Goal: Transaction & Acquisition: Purchase product/service

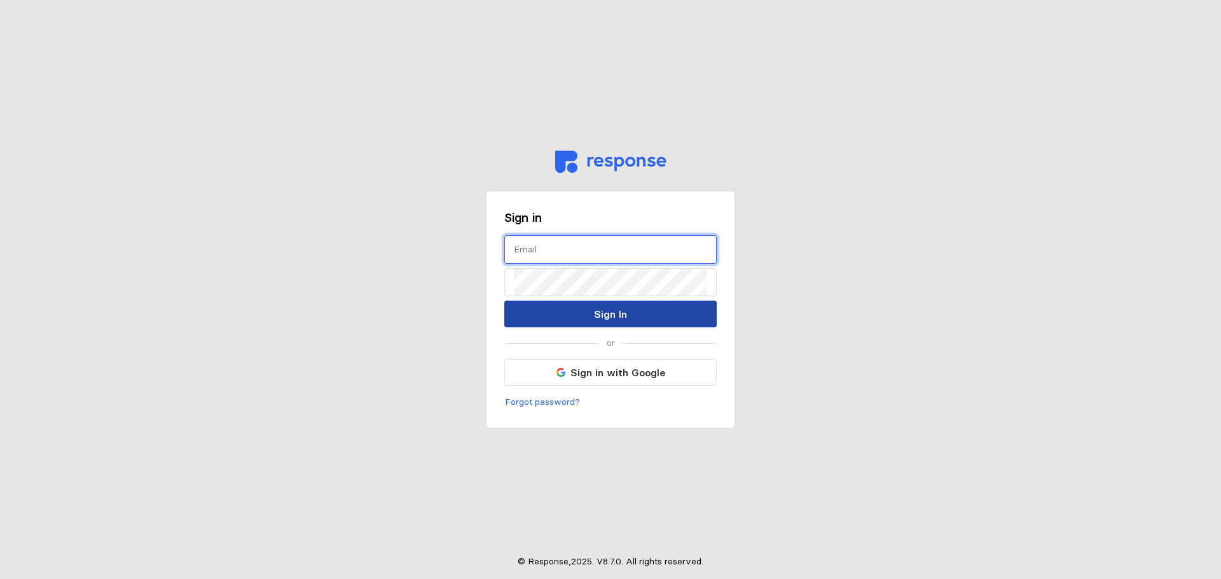
type input "[PERSON_NAME][EMAIL_ADDRESS][PERSON_NAME][DOMAIN_NAME]"
click at [628, 314] on button "Sign In" at bounding box center [610, 314] width 212 height 27
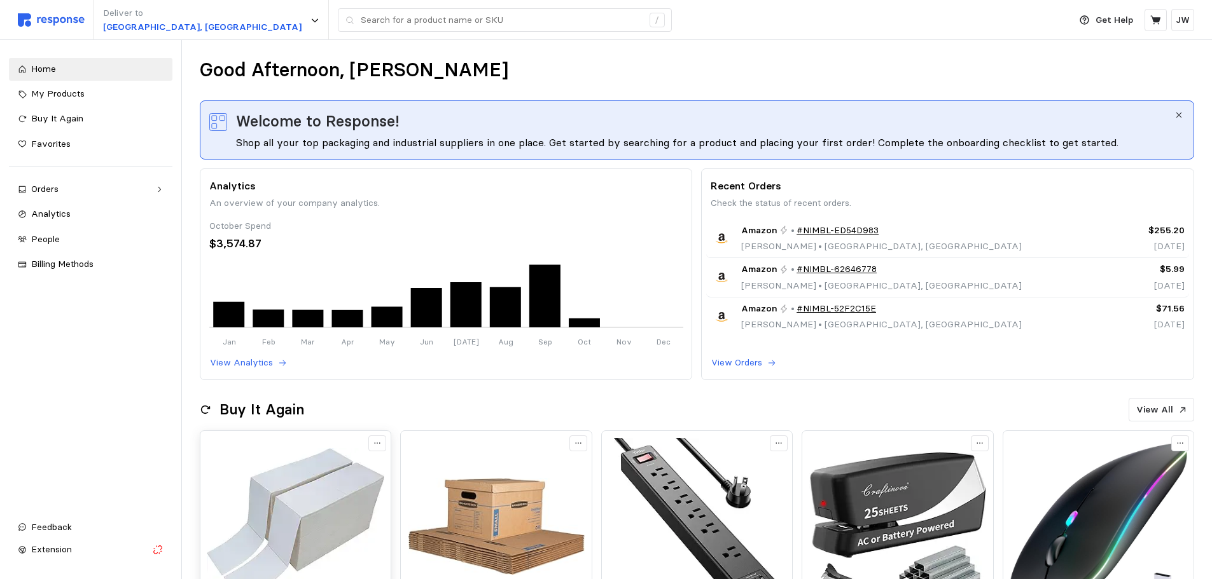
click at [326, 476] on img at bounding box center [295, 526] width 177 height 177
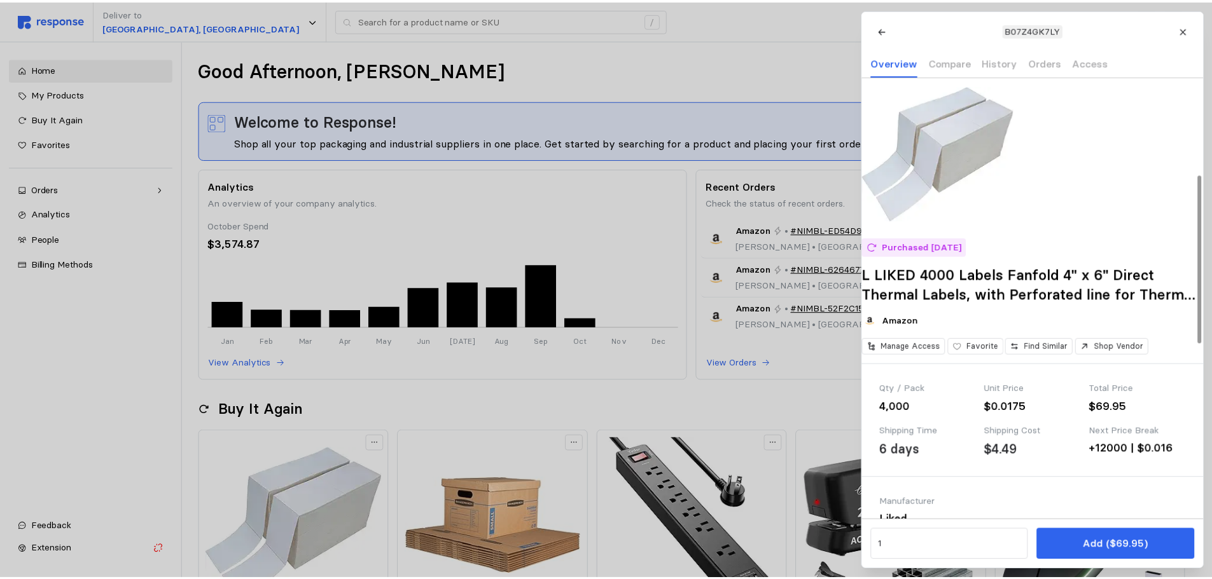
scroll to position [254, 0]
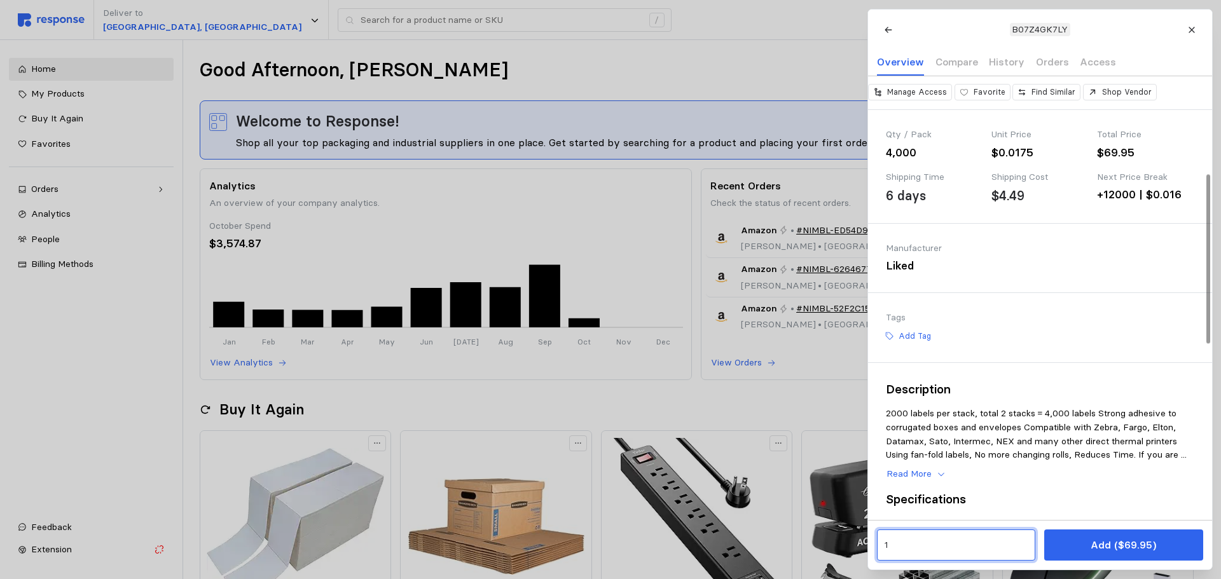
drag, startPoint x: 796, startPoint y: 544, endPoint x: 674, endPoint y: 511, distance: 126.5
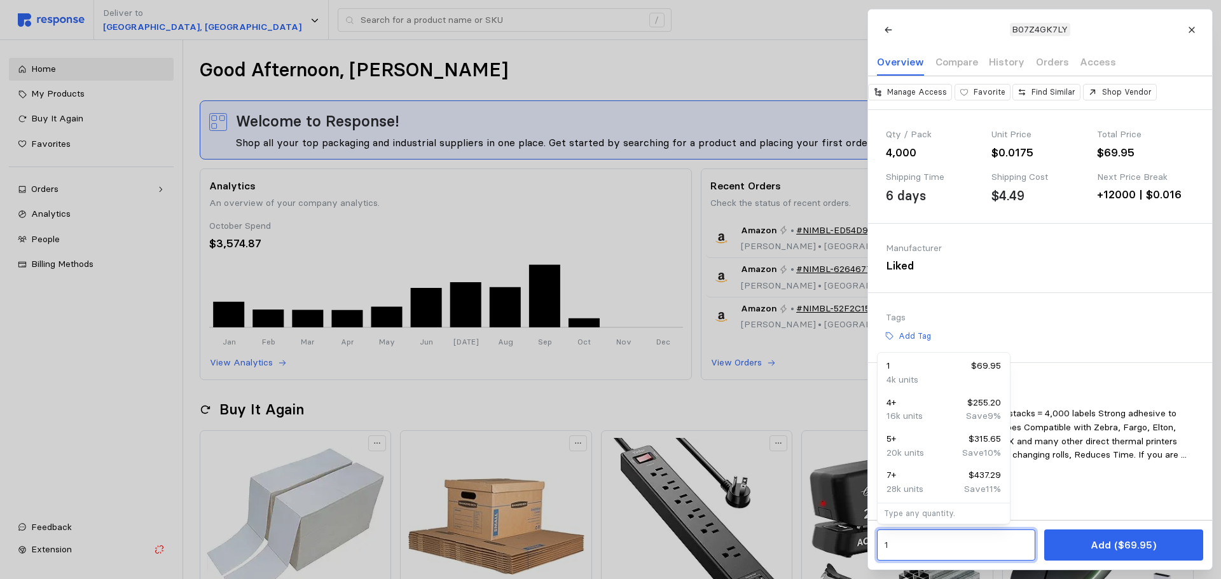
type input "6"
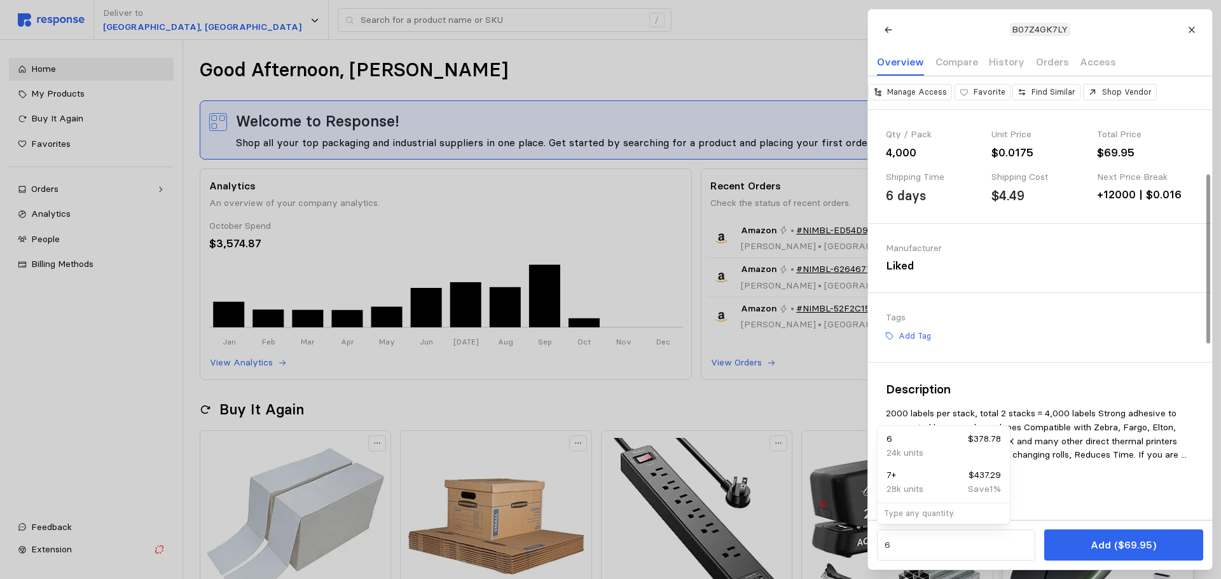
click at [1100, 546] on p "Add ($69.95)" at bounding box center [1124, 546] width 66 height 16
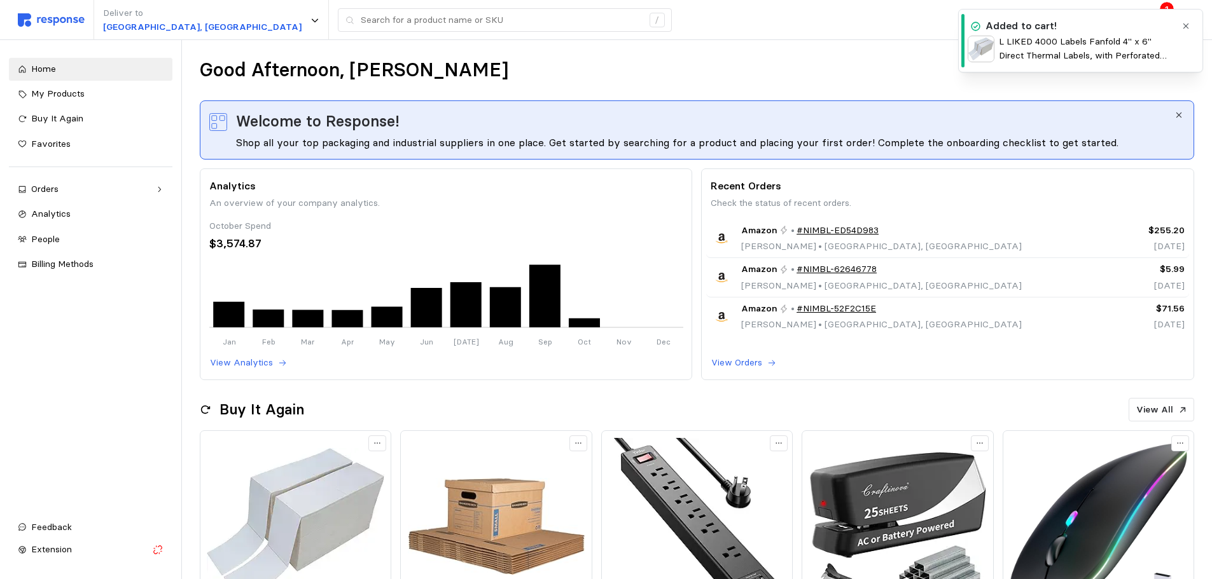
click at [1191, 28] on button "button" at bounding box center [1186, 26] width 16 height 16
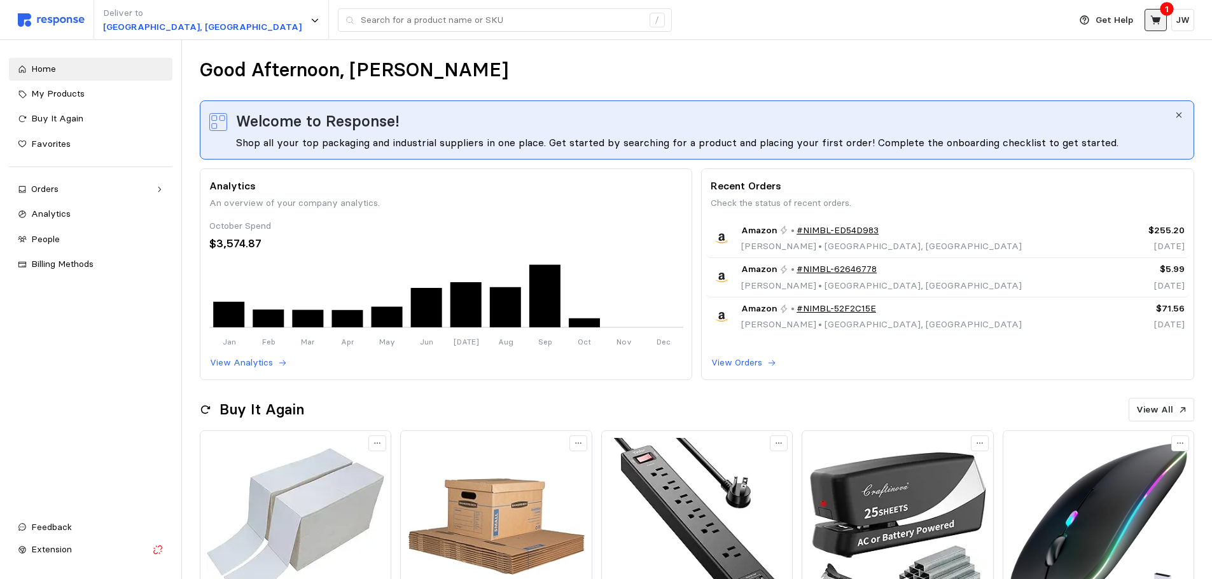
click at [1156, 21] on icon at bounding box center [1155, 19] width 10 height 9
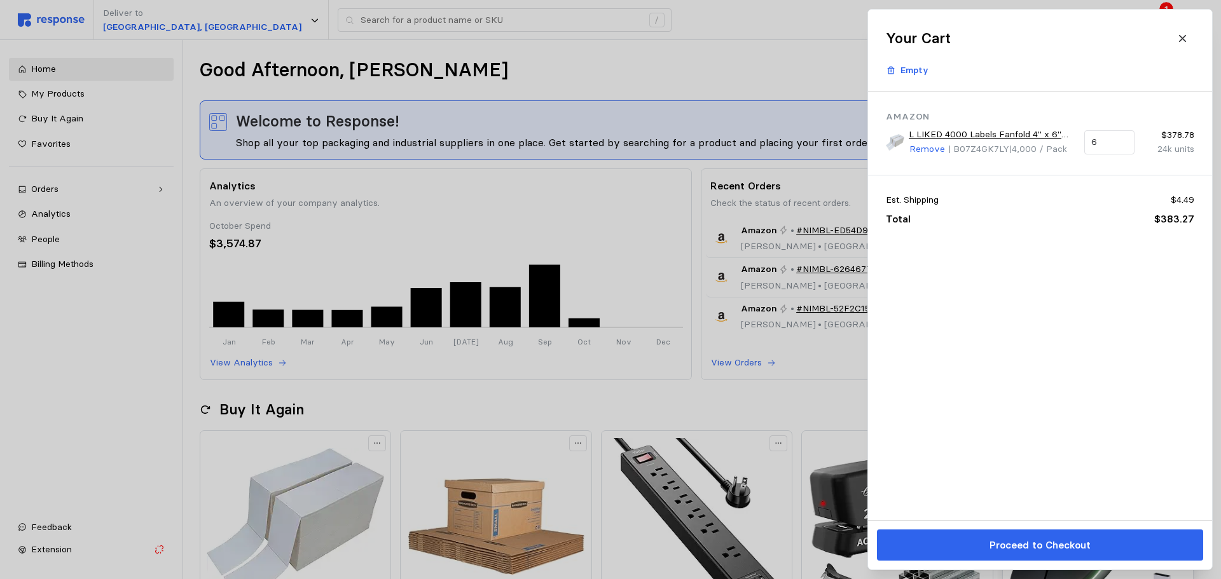
click at [1048, 548] on p "Proceed to Checkout" at bounding box center [1039, 546] width 101 height 16
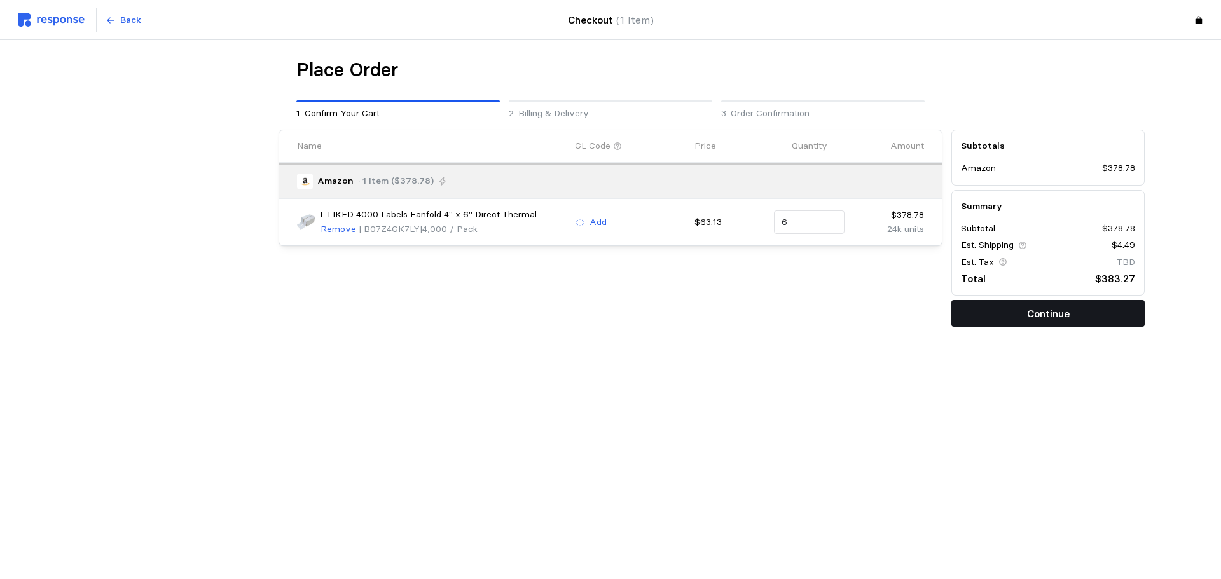
click at [995, 311] on button "Continue" at bounding box center [1048, 313] width 193 height 27
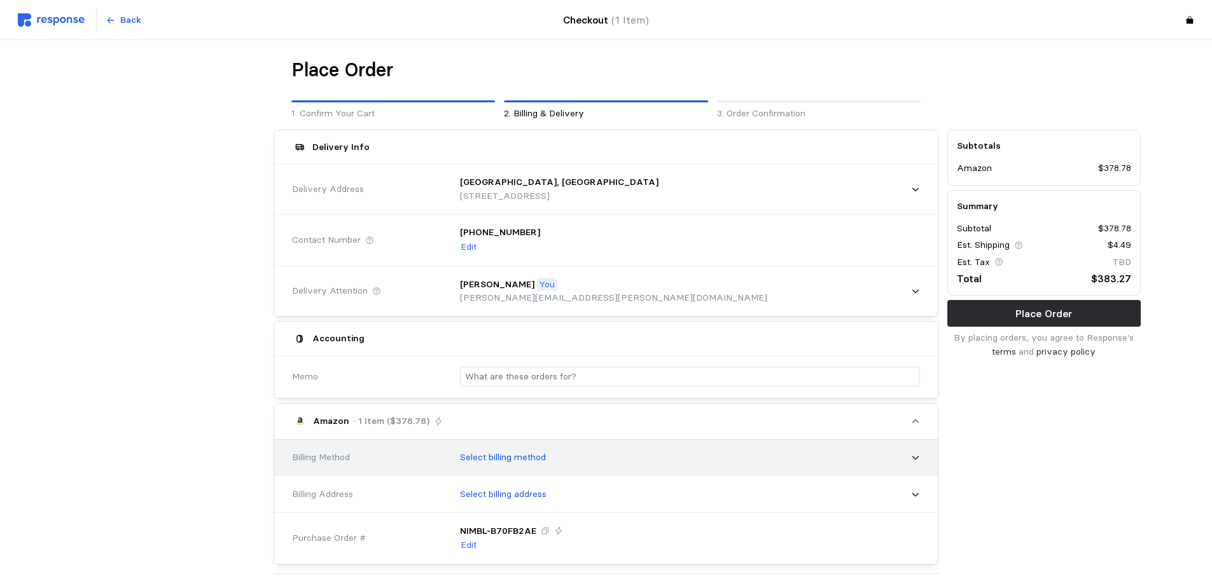
click at [550, 461] on div "Select billing method" at bounding box center [685, 458] width 469 height 32
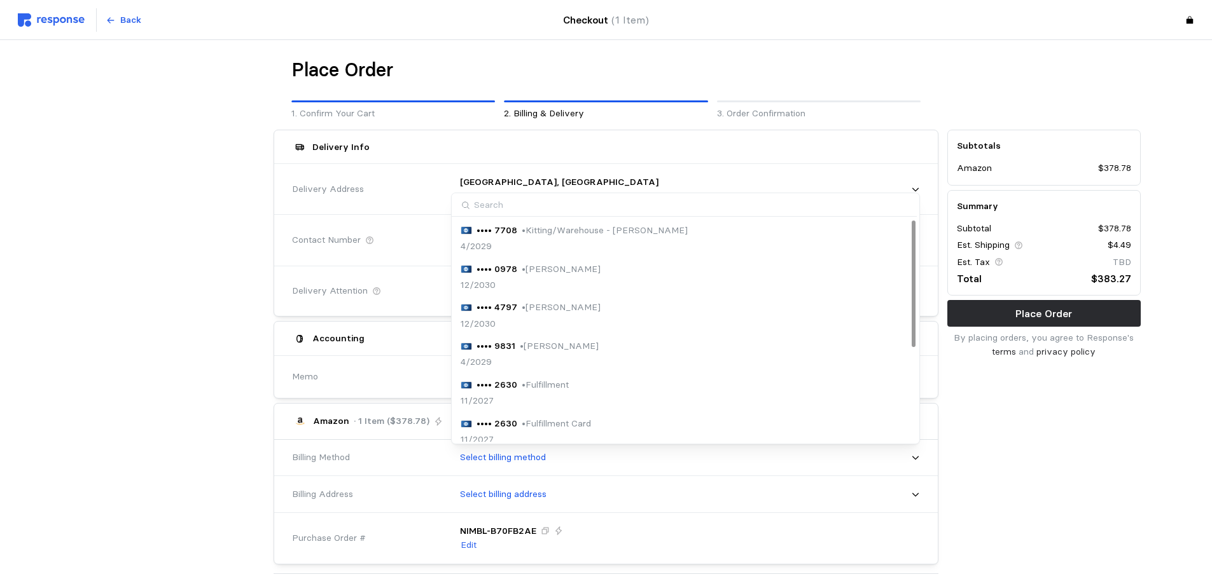
scroll to position [164, 0]
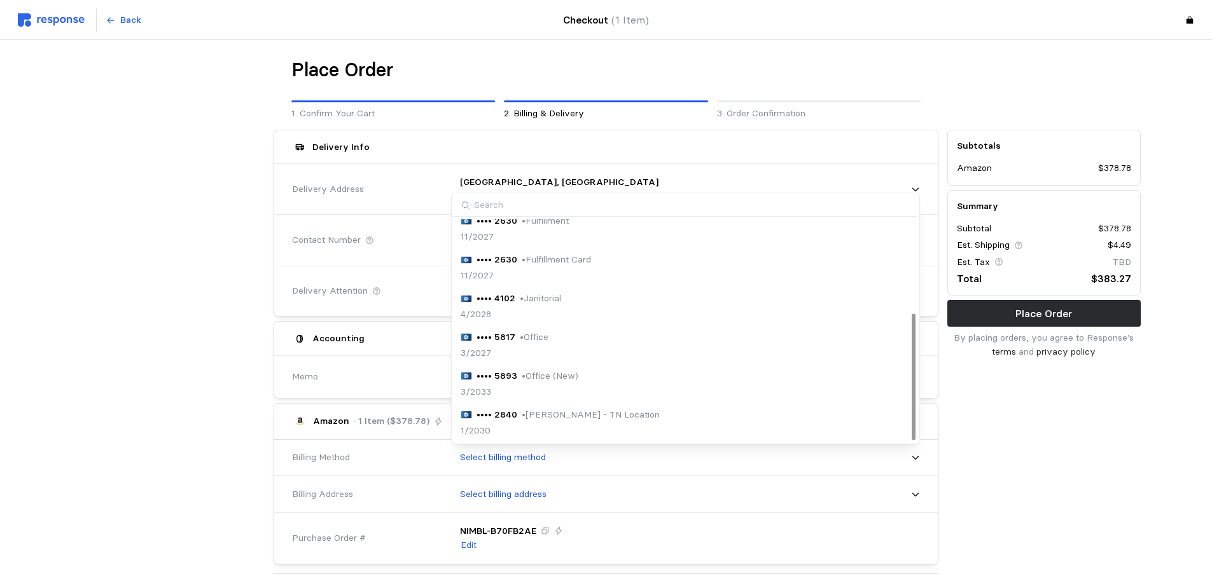
click at [581, 382] on div "•••• 5893 • Office (New) 3/2033" at bounding box center [686, 385] width 450 height 30
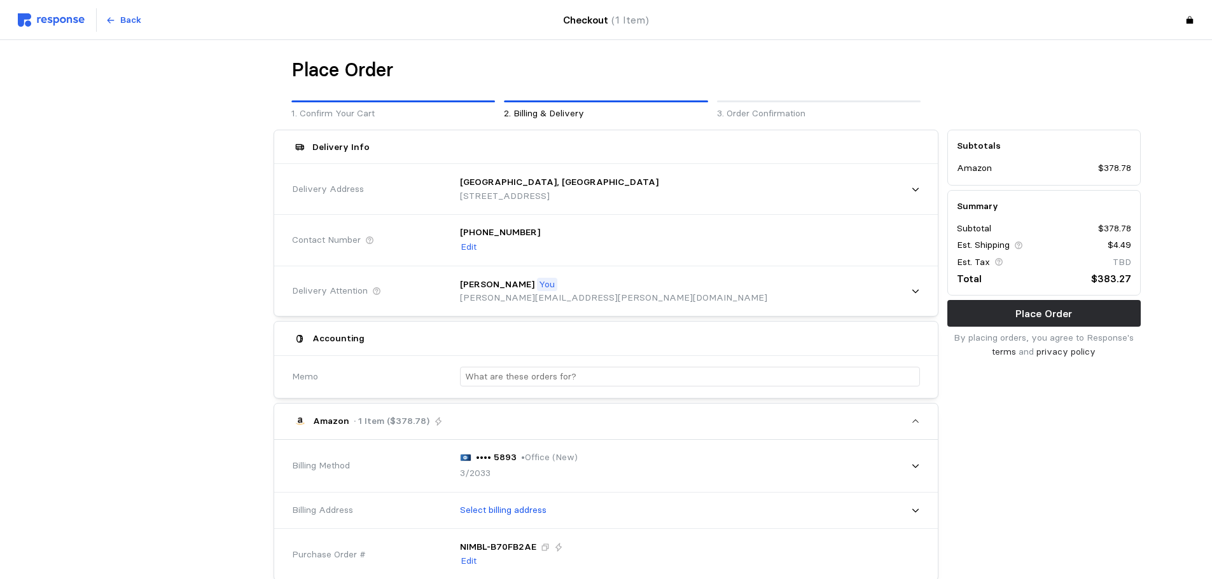
scroll to position [64, 0]
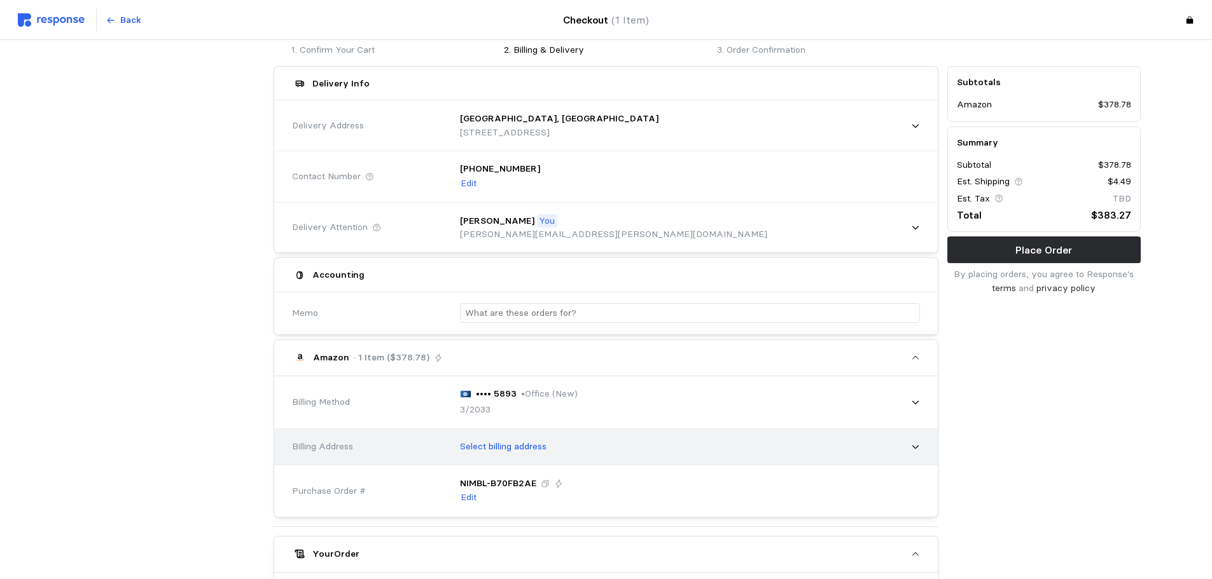
click at [580, 446] on div "Select billing address" at bounding box center [685, 447] width 469 height 32
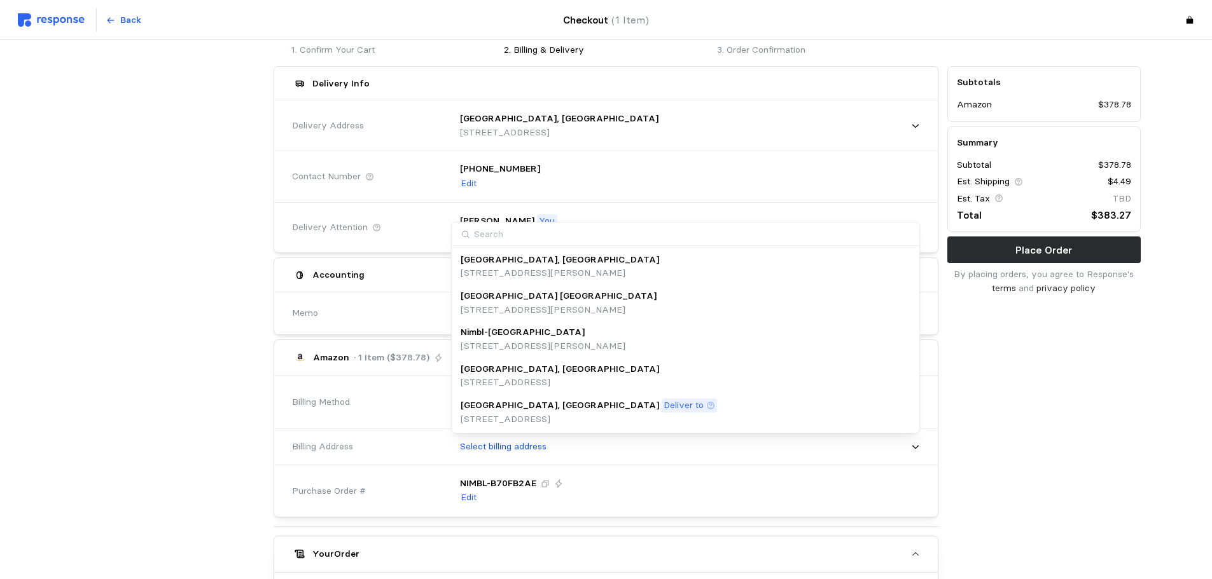
click at [543, 375] on div "[GEOGRAPHIC_DATA], [GEOGRAPHIC_DATA]" at bounding box center [560, 370] width 198 height 14
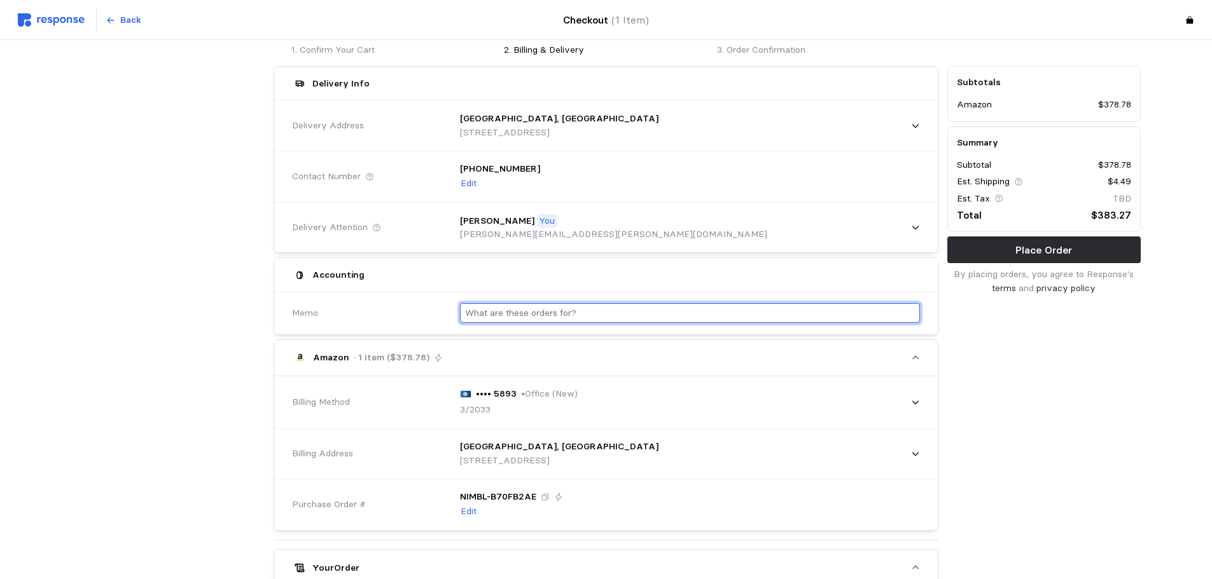
click at [534, 315] on input "text" at bounding box center [690, 313] width 450 height 18
type input "[PERSON_NAME] - Office"
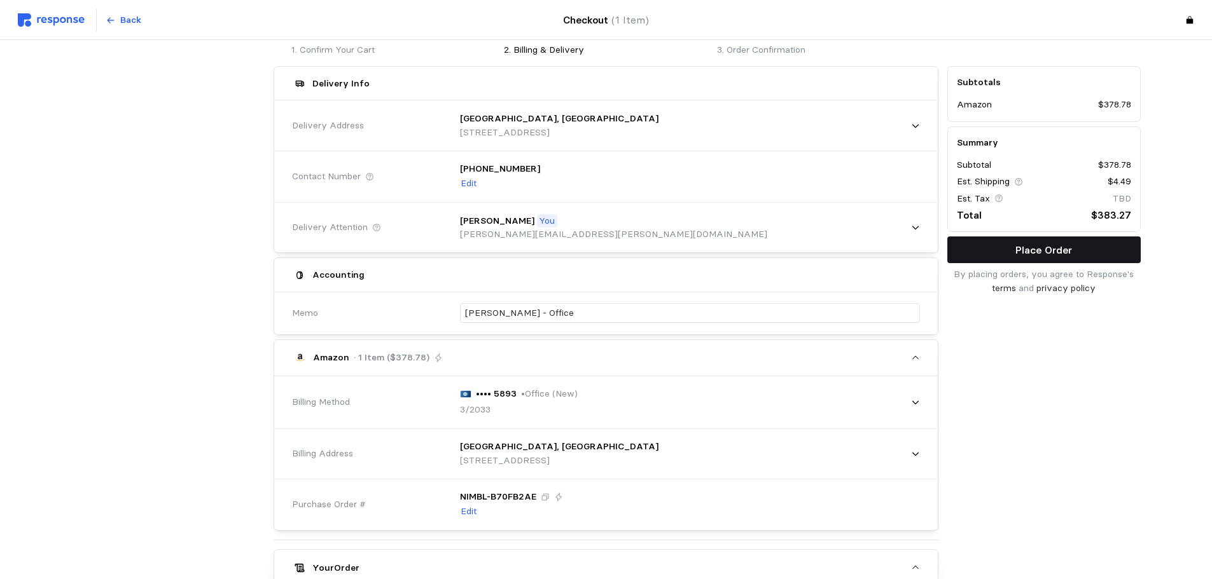
click at [1026, 247] on p "Place Order" at bounding box center [1043, 250] width 57 height 16
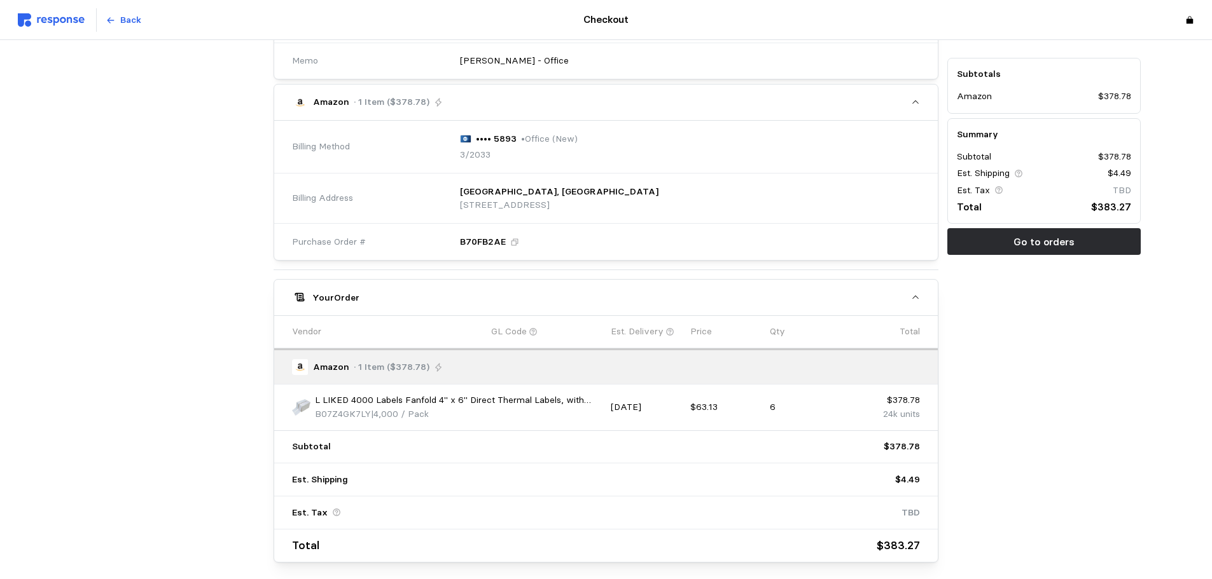
scroll to position [436, 0]
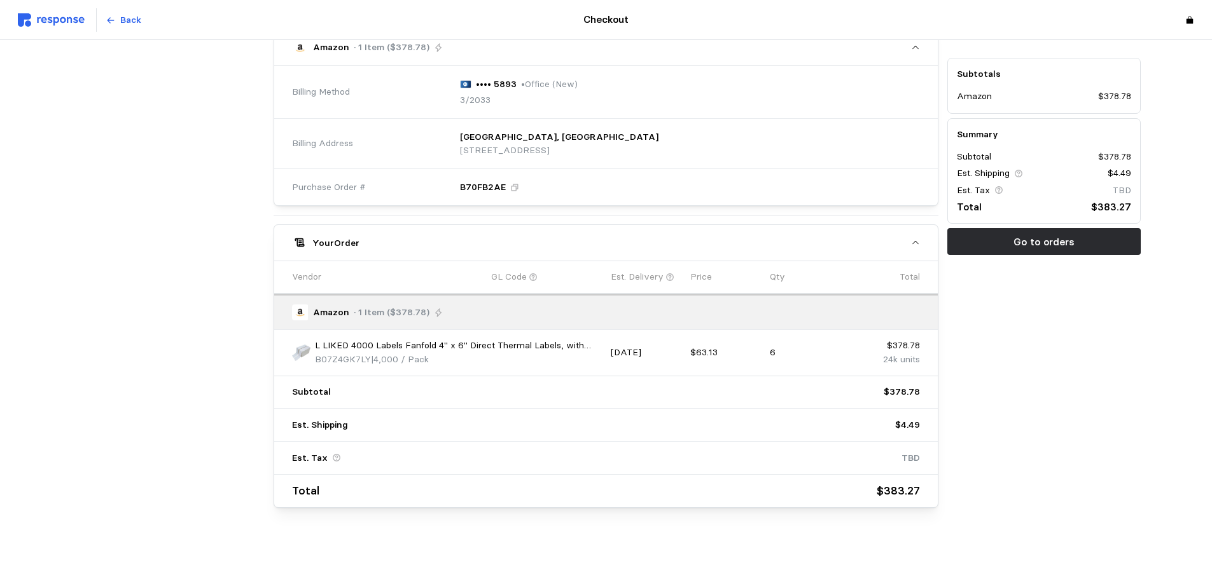
click at [1083, 337] on div "Subtotals Amazon $378.78 Summary Subtotal $378.78 Est. Shipping $4.49 Est. Tax …" at bounding box center [1044, 101] width 202 height 824
click at [1025, 251] on button "Go to orders" at bounding box center [1043, 241] width 193 height 27
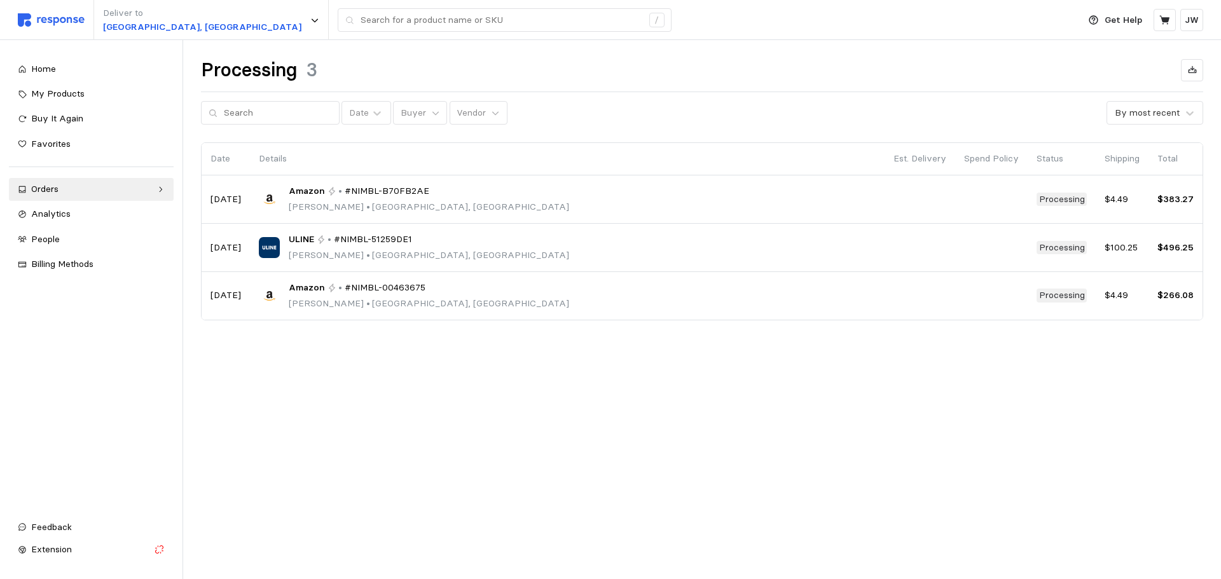
click at [672, 420] on main "Processing 3 Date Buyer Vendor By most recent Date Details Est. Delivery Spend …" at bounding box center [610, 289] width 1221 height 579
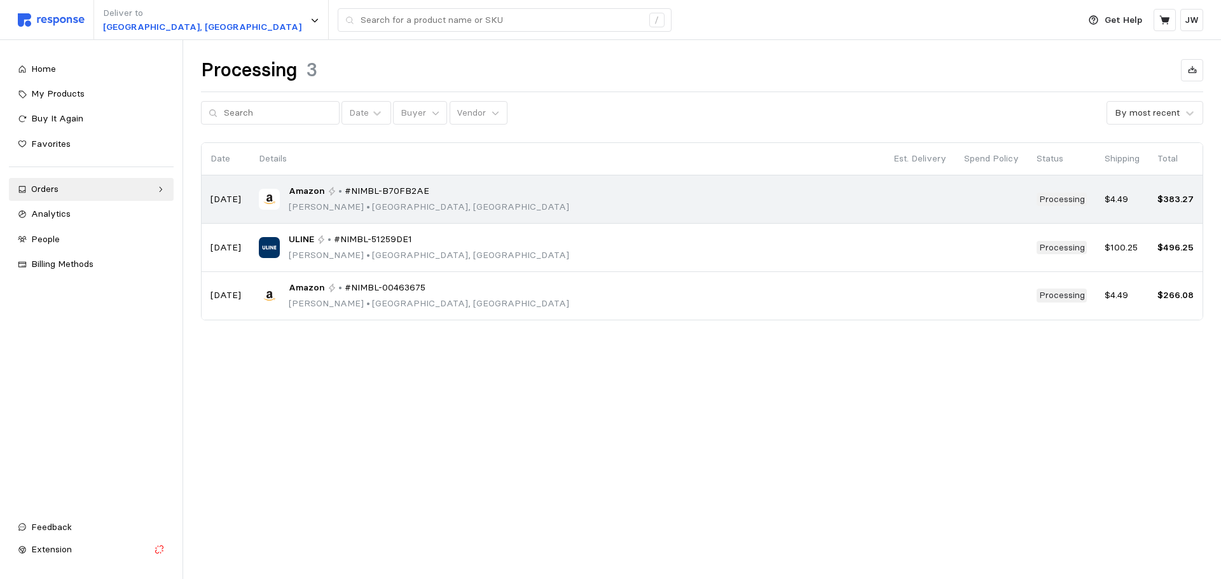
click at [543, 198] on div "Amazon • #NIMBL-B70FB2AE [PERSON_NAME] • [GEOGRAPHIC_DATA], [GEOGRAPHIC_DATA]" at bounding box center [567, 199] width 617 height 30
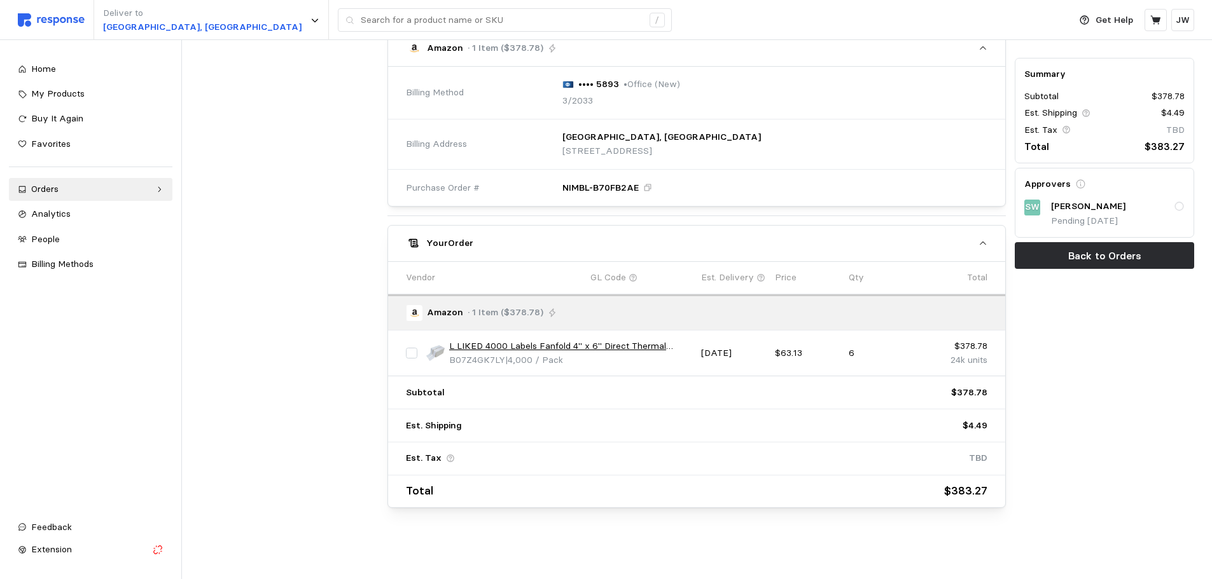
scroll to position [77, 0]
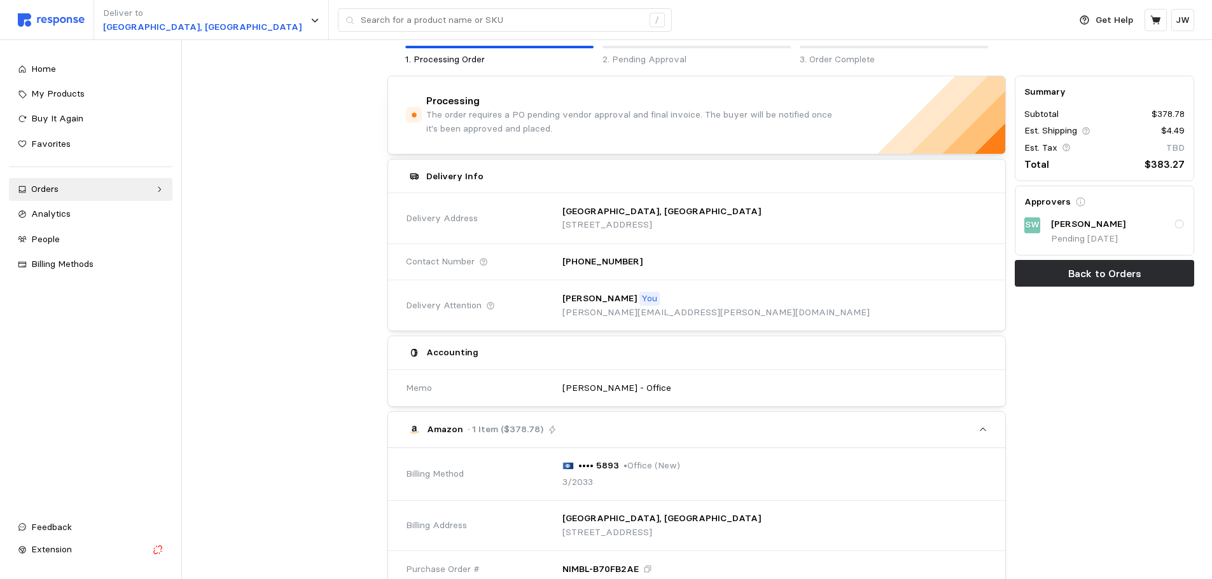
click at [1093, 335] on div "Summary Subtotal $378.78 Est. Shipping $4.49 Est. Tax TBD Total $383.27 Approve…" at bounding box center [1104, 483] width 188 height 824
